Goal: Task Accomplishment & Management: Complete application form

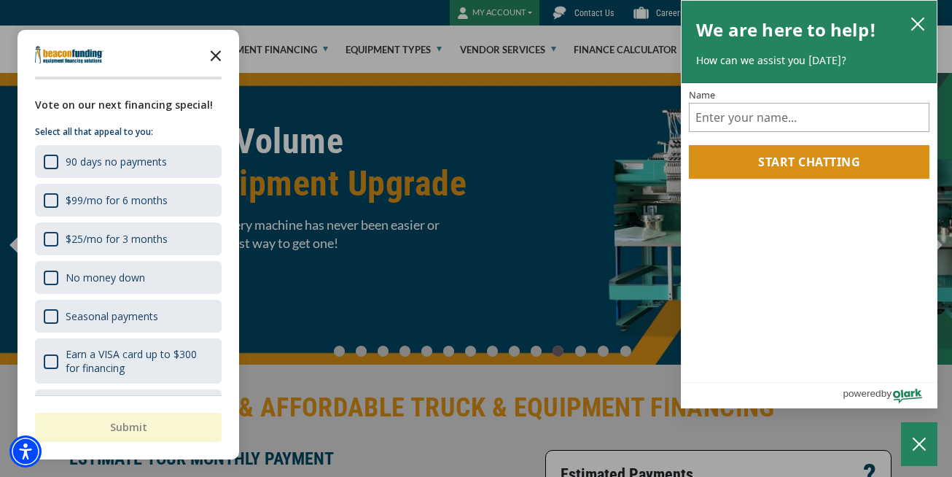
click at [216, 55] on polygon "Close the survey" at bounding box center [216, 56] width 11 height 11
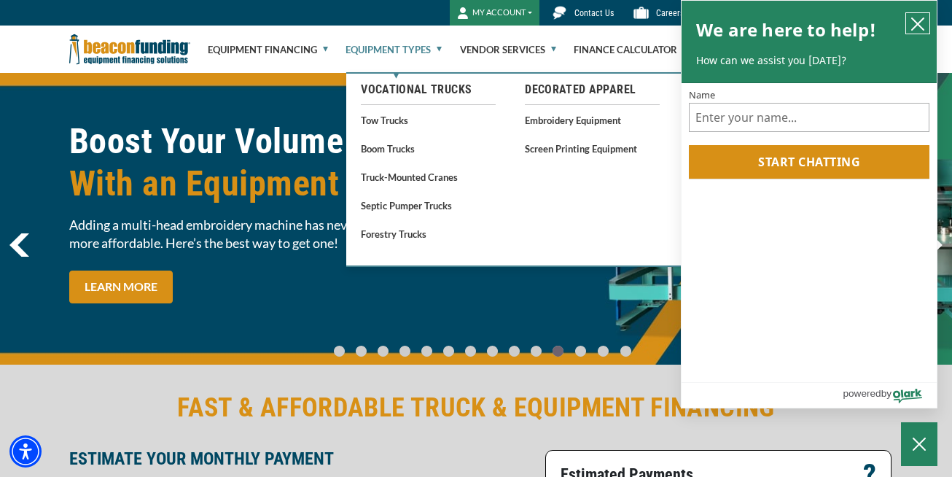
click at [916, 20] on icon "close chatbox" at bounding box center [918, 24] width 15 height 15
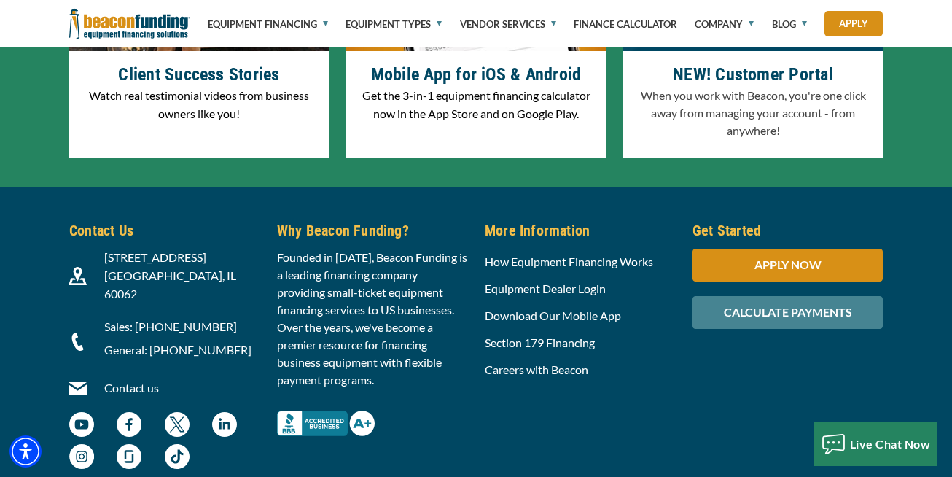
scroll to position [4702, 0]
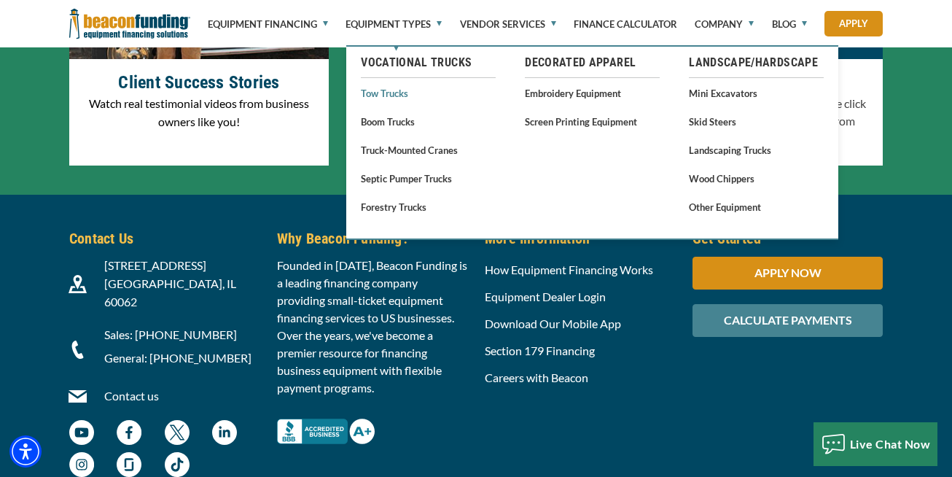
click at [374, 92] on link "Tow Trucks" at bounding box center [428, 93] width 135 height 18
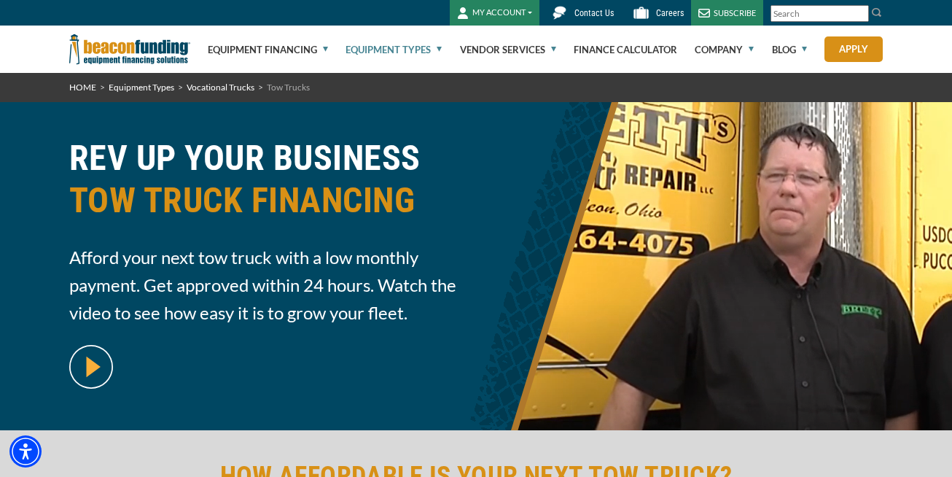
drag, startPoint x: 409, startPoint y: 45, endPoint x: 440, endPoint y: 44, distance: 30.7
click at [440, 44] on link "Equipment Types" at bounding box center [394, 49] width 96 height 47
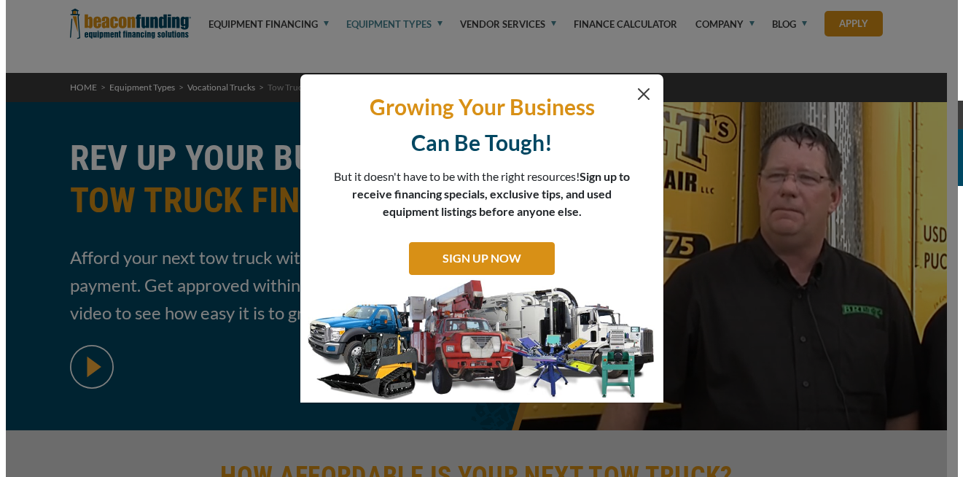
scroll to position [5675, 0]
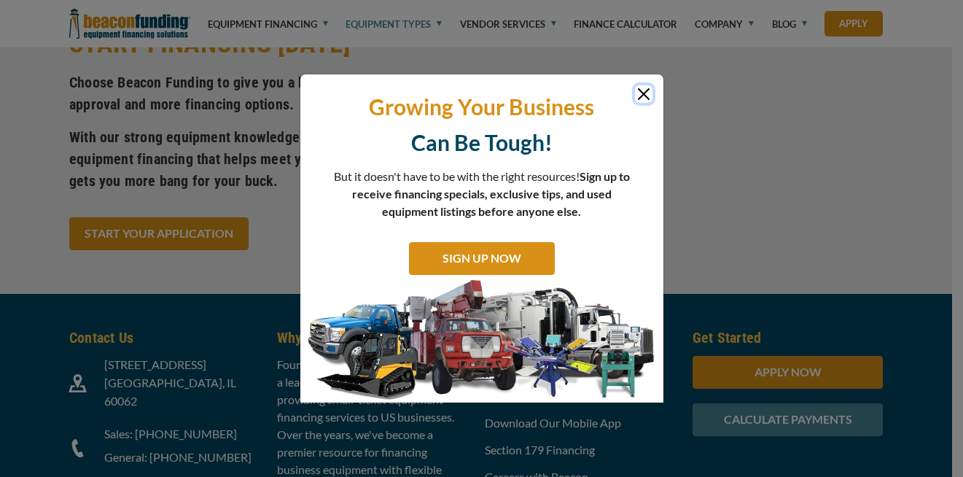
click at [643, 103] on button "Close" at bounding box center [643, 93] width 17 height 17
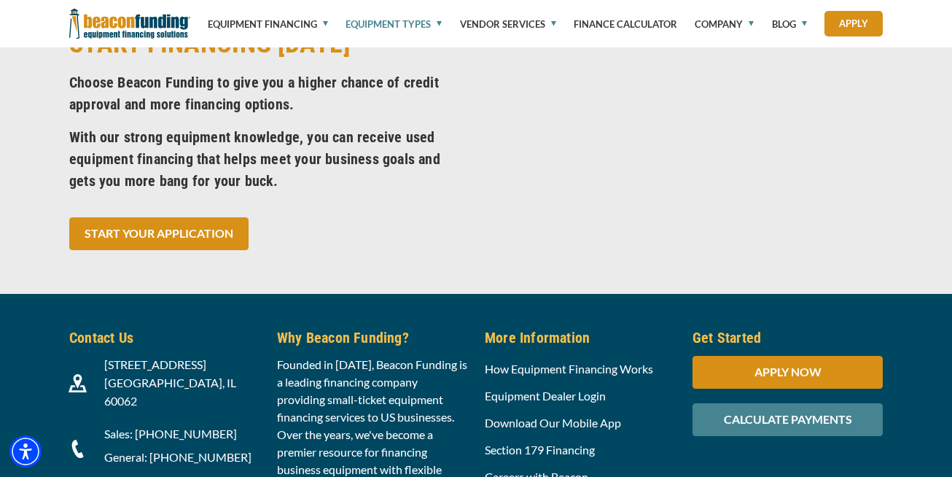
scroll to position [6153, 0]
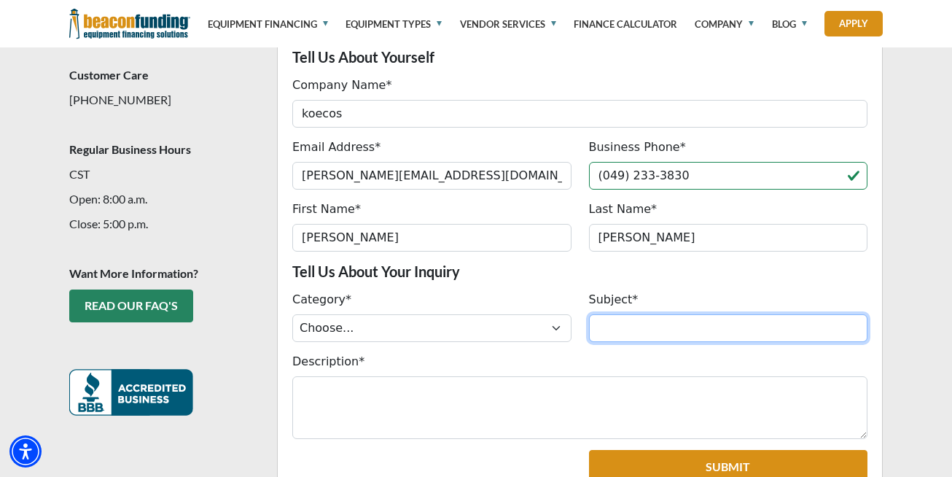
click at [622, 314] on input "Subject*" at bounding box center [728, 328] width 279 height 28
paste input "Truck-Mounted Cranes"
type input "QUOTATION FOR Truck-Mounted Cranes"
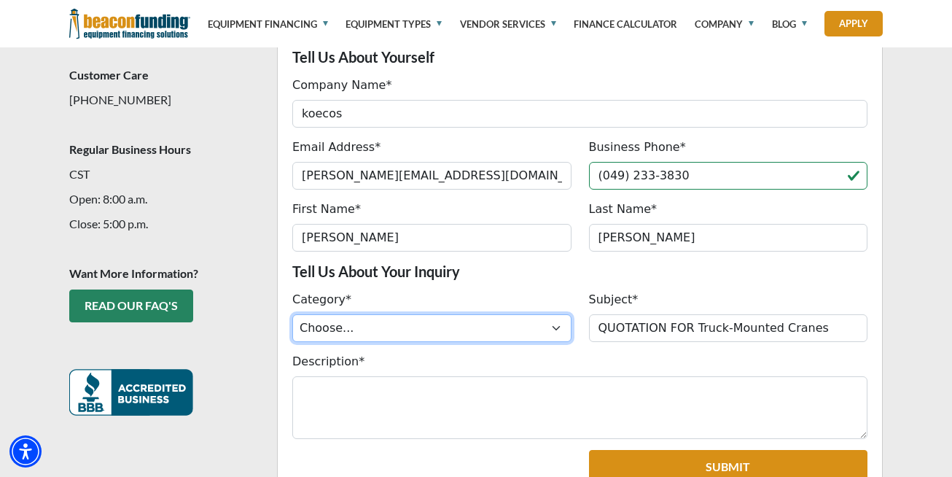
drag, startPoint x: 381, startPoint y: 300, endPoint x: 381, endPoint y: 291, distance: 8.8
click at [381, 314] on select "Choose... ACH Change Request Balance Billing Contract Change Inquiry Customer P…" at bounding box center [431, 328] width 279 height 28
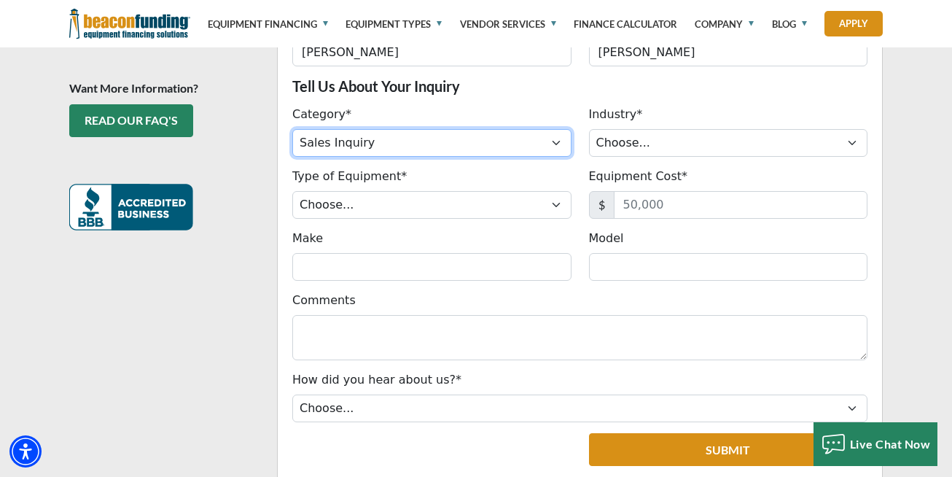
scroll to position [631, 0]
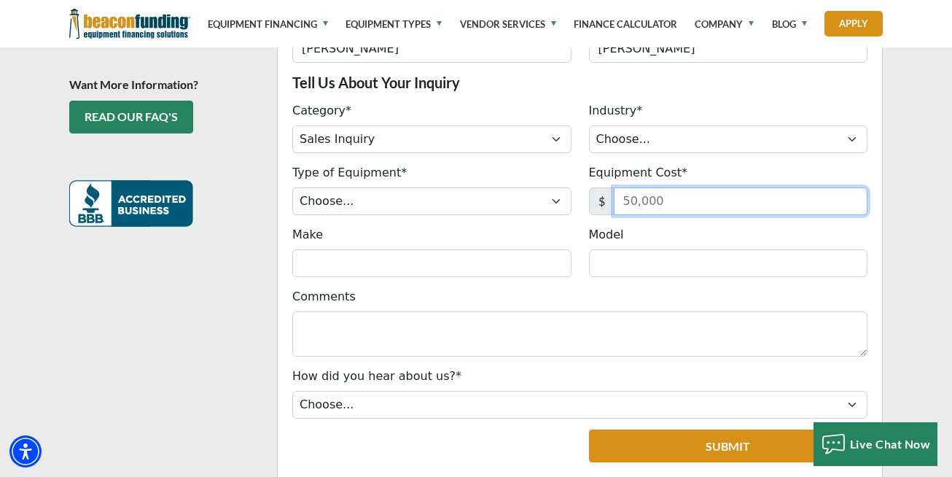
click at [647, 187] on input "Equipment Cost*" at bounding box center [741, 201] width 254 height 28
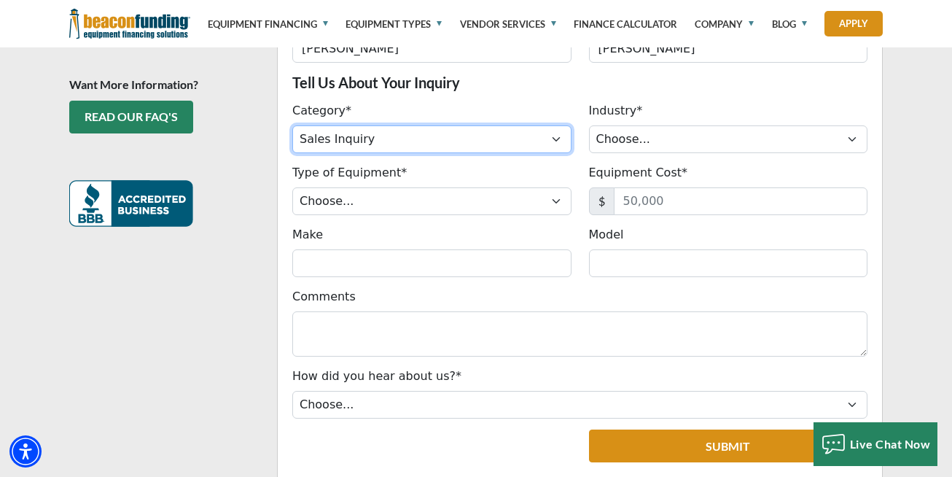
click at [505, 125] on select "Choose... ACH Change Request Balance Billing Contract Change Inquiry Customer P…" at bounding box center [431, 139] width 279 height 28
select select "a6b293fb-1c72-f011-b4cb-7ced8d1b6384"
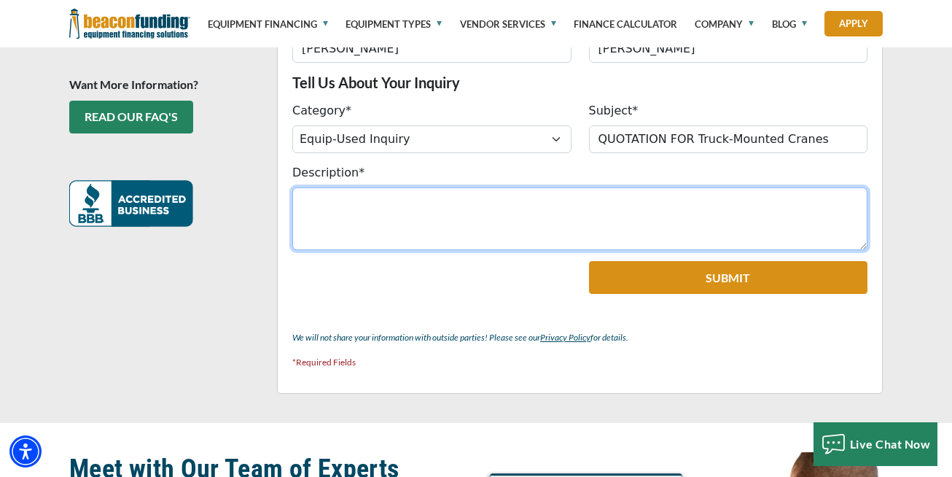
click at [439, 187] on textarea "Description*" at bounding box center [579, 218] width 575 height 63
paste textarea "Truck-Mounted Cranes"
type textarea "Truck-Mounted Cranes"
click at [833, 187] on textarea "Description*" at bounding box center [579, 218] width 575 height 63
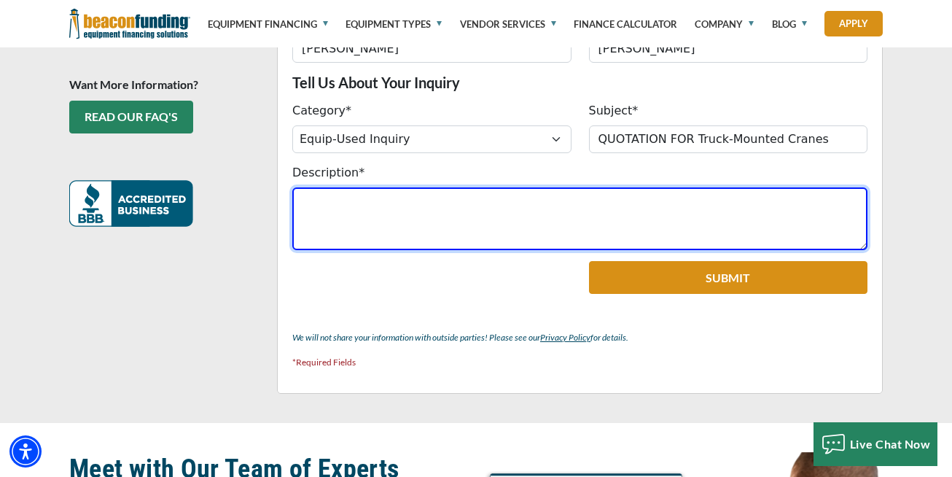
paste textarea "Hello, I hope this message finds you well. My name is Claudia Uwe, business dev…"
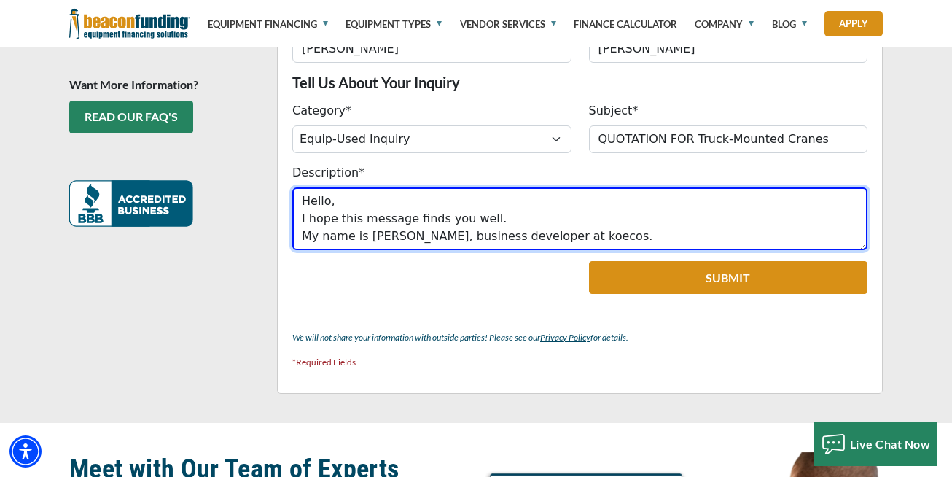
scroll to position [64, 0]
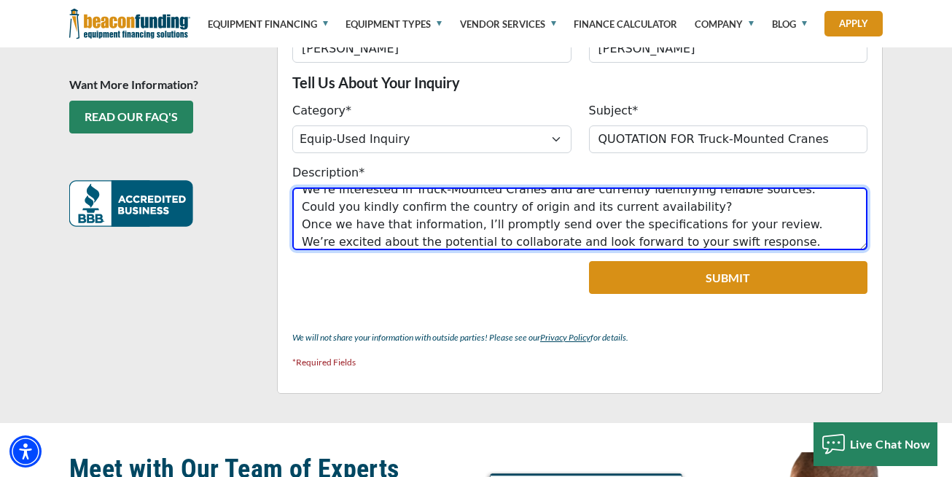
type textarea "Hello, I hope this message finds you well. My name is Claudia Uwe, business dev…"
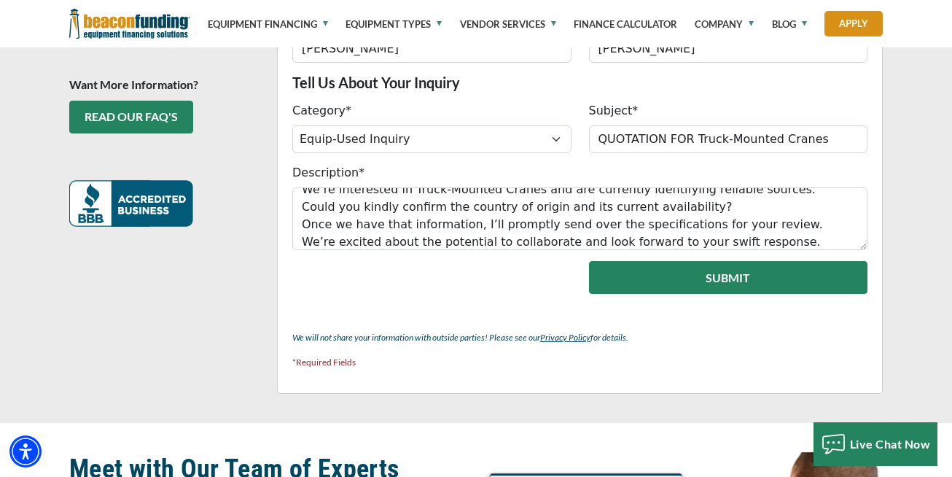
click at [673, 261] on button "Submit" at bounding box center [728, 277] width 279 height 33
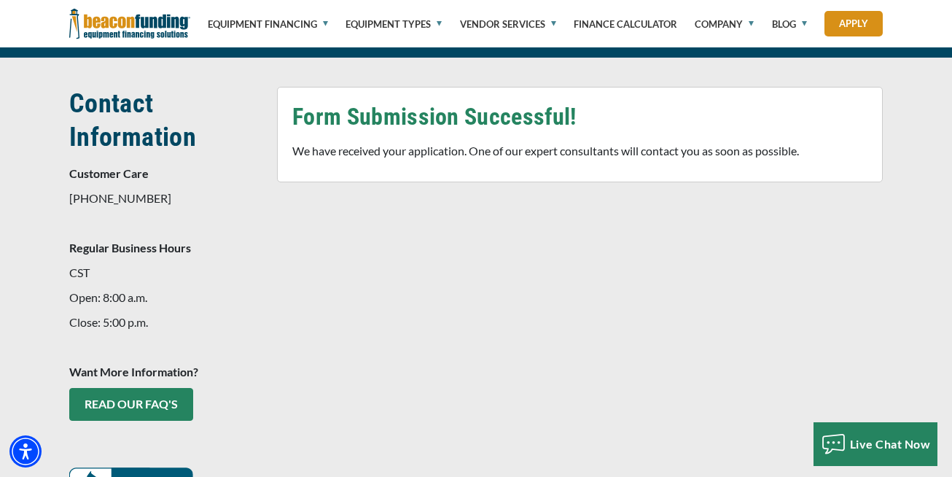
scroll to position [335, 0]
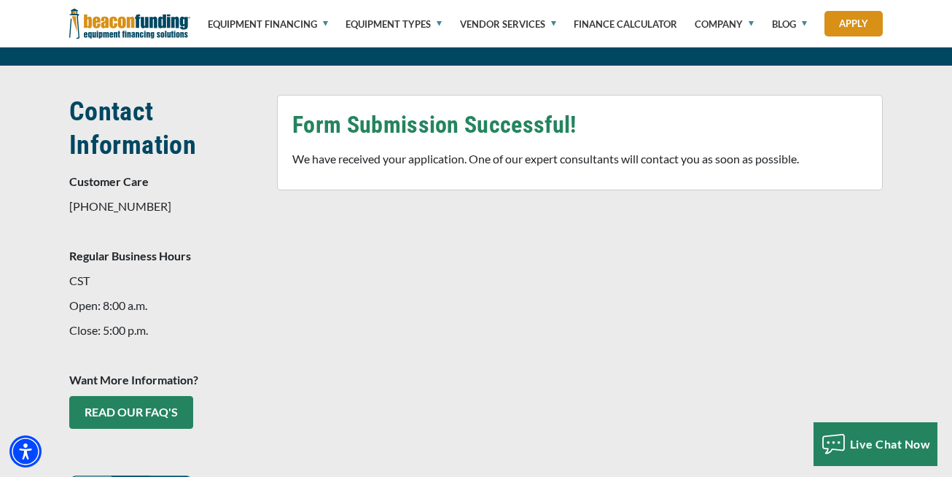
drag, startPoint x: 804, startPoint y: 89, endPoint x: 241, endPoint y: 170, distance: 569.3
click at [241, 198] on p "847-897-2484" at bounding box center [164, 206] width 190 height 17
